Goal: Entertainment & Leisure: Consume media (video, audio)

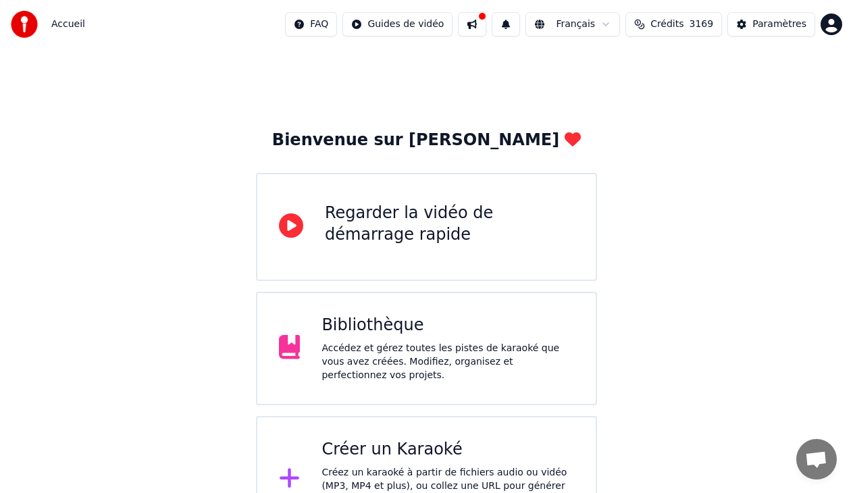
click at [406, 341] on div "Bibliothèque Accédez et gérez toutes les pistes de karaoké que vous avez créées…" at bounding box center [448, 349] width 253 height 68
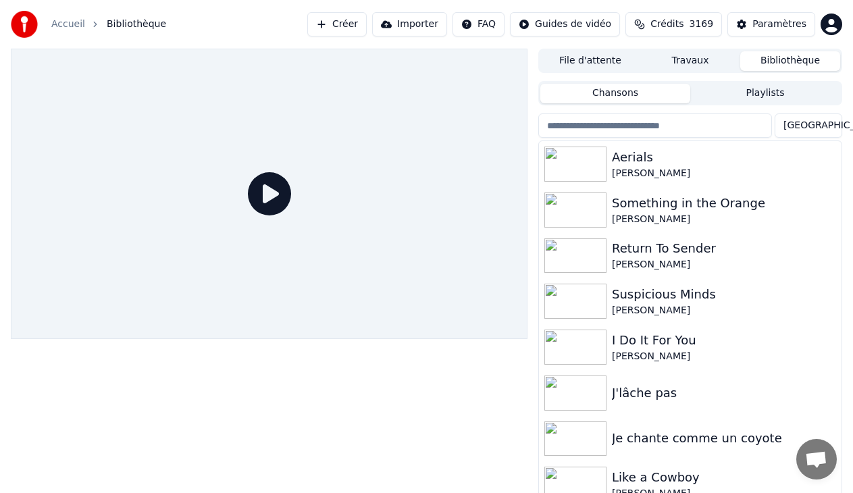
click at [765, 92] on button "Playlists" at bounding box center [765, 94] width 150 height 20
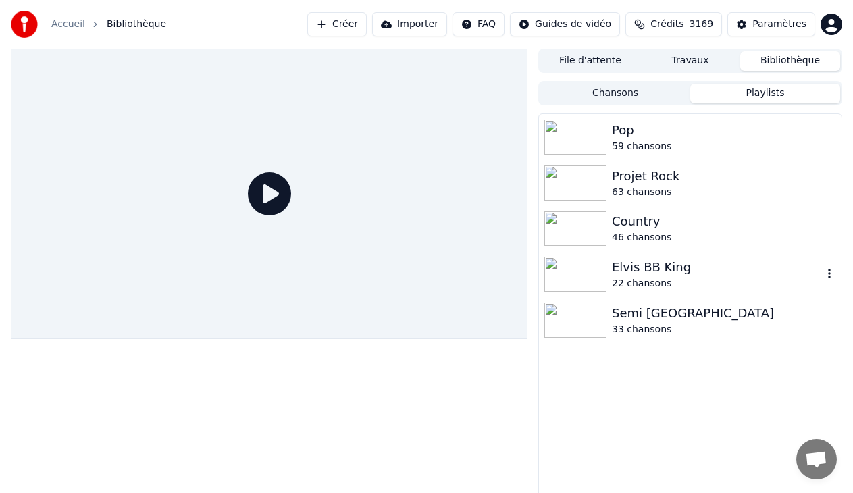
click at [657, 269] on div "Elvis BB King" at bounding box center [717, 267] width 211 height 19
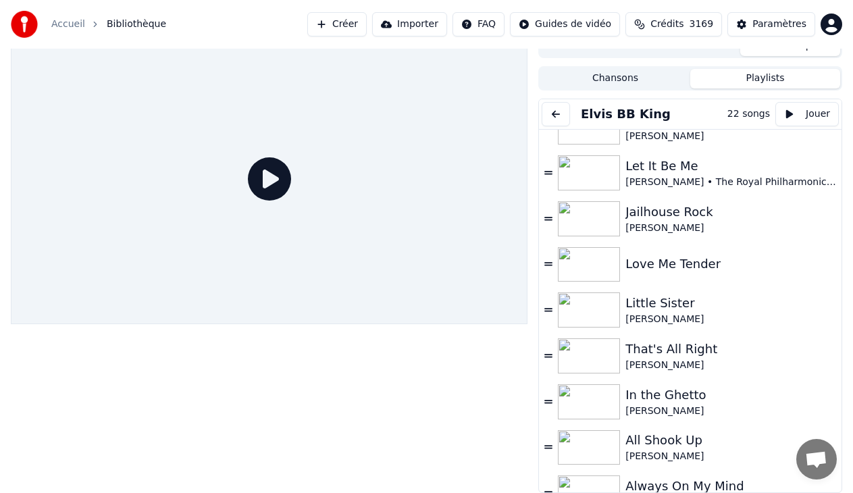
scroll to position [306, 0]
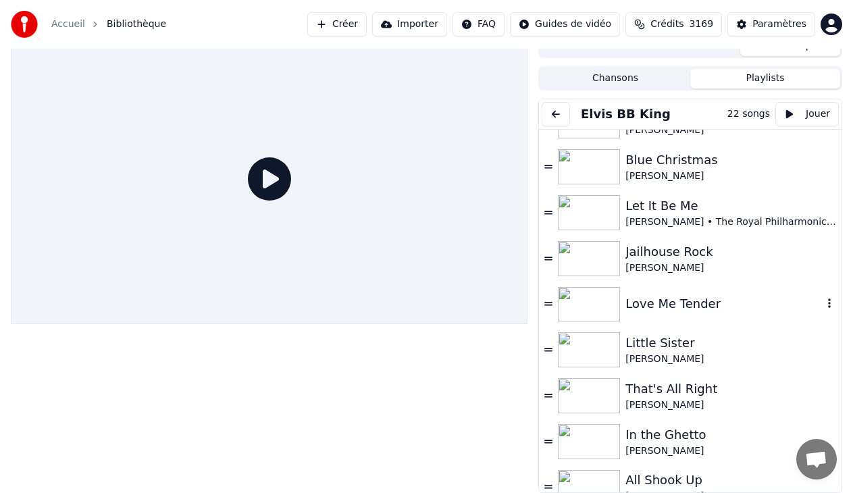
click at [647, 304] on div "Love Me Tender" at bounding box center [724, 304] width 197 height 19
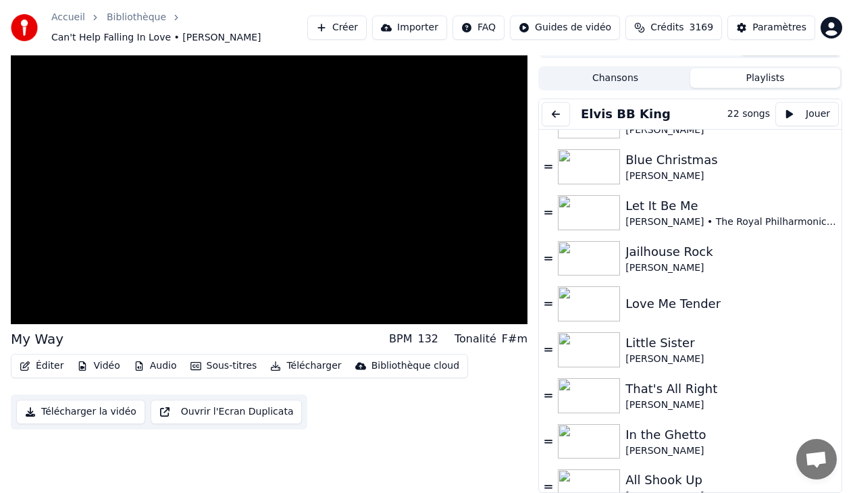
scroll to position [15, 0]
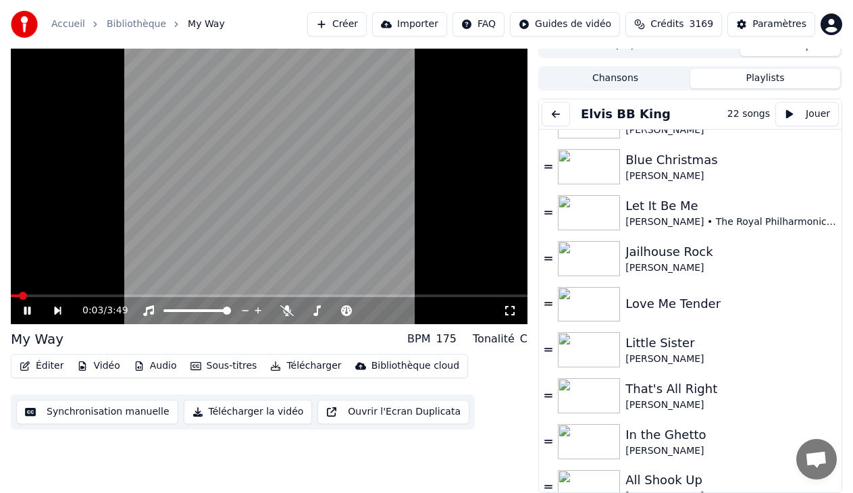
drag, startPoint x: 512, startPoint y: 316, endPoint x: 512, endPoint y: 330, distance: 14.9
click at [512, 316] on icon at bounding box center [509, 310] width 9 height 9
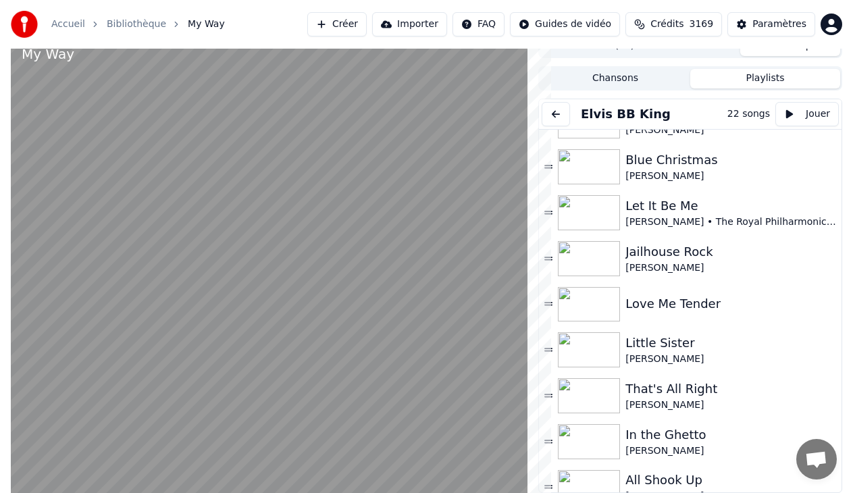
scroll to position [5, 0]
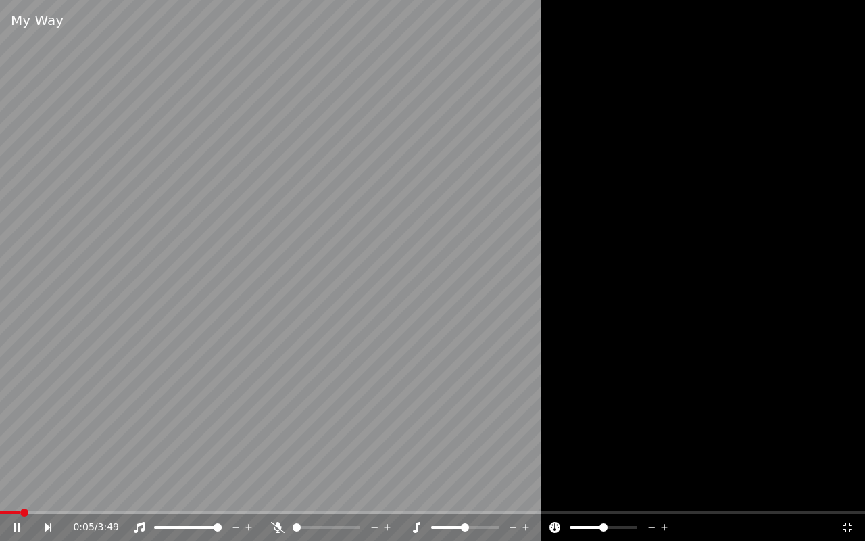
click at [845, 493] on icon at bounding box center [847, 526] width 9 height 9
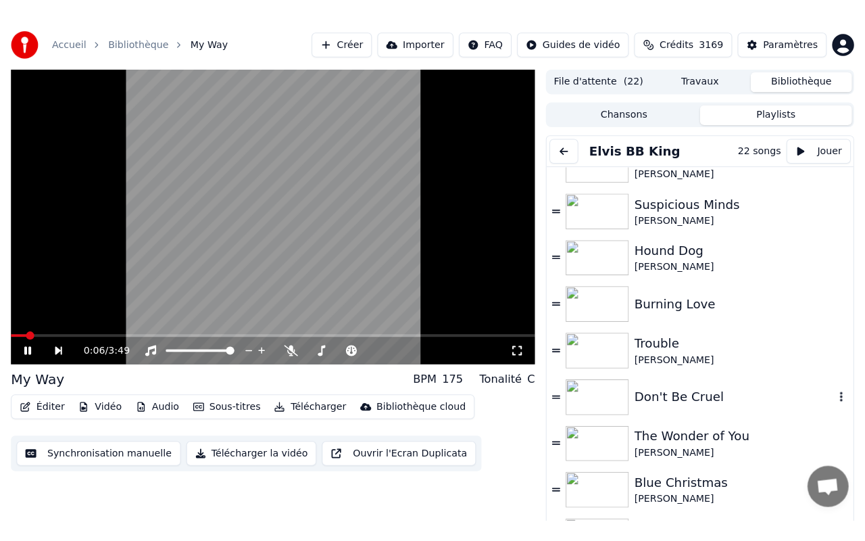
scroll to position [0, 0]
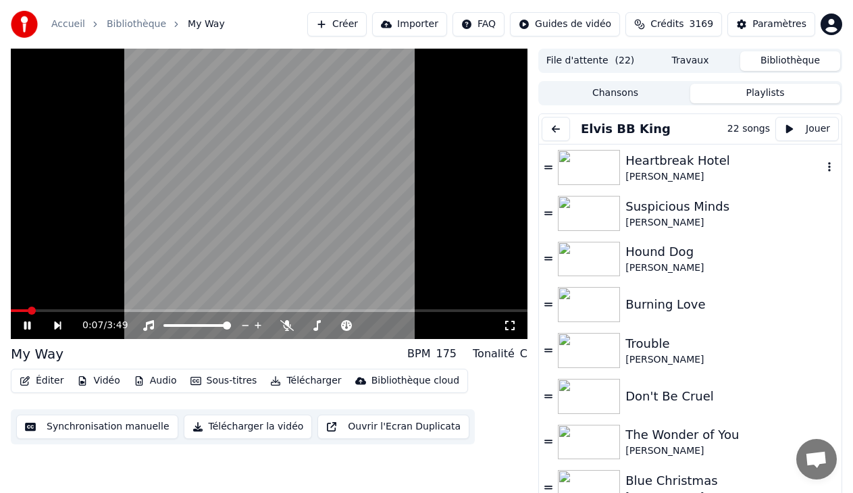
click at [657, 167] on div "Heartbreak Hotel" at bounding box center [724, 160] width 197 height 19
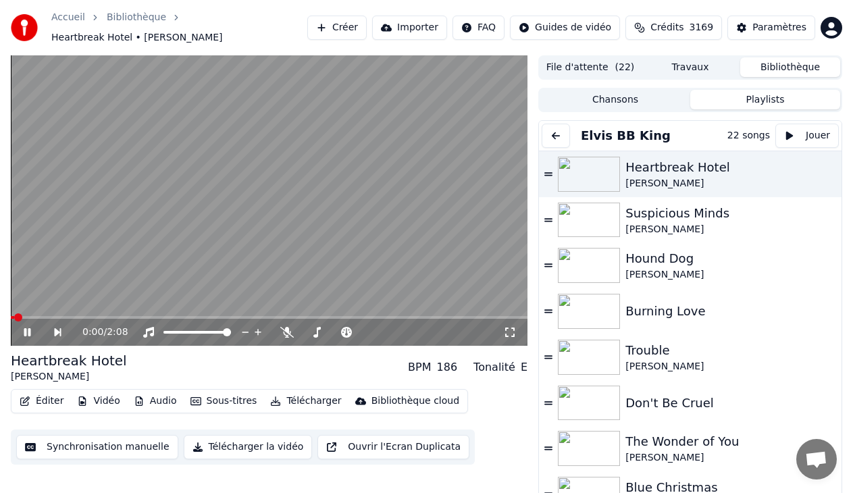
click at [505, 333] on icon at bounding box center [510, 332] width 14 height 11
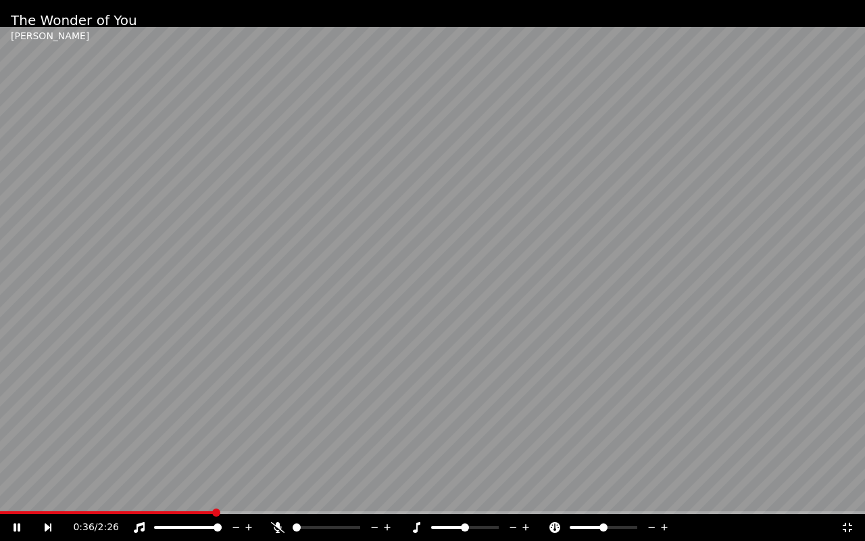
click at [3, 493] on div "0:36 / 2:26" at bounding box center [432, 526] width 865 height 27
click at [4, 493] on span at bounding box center [112, 512] width 224 height 3
